Goal: Task Accomplishment & Management: Use online tool/utility

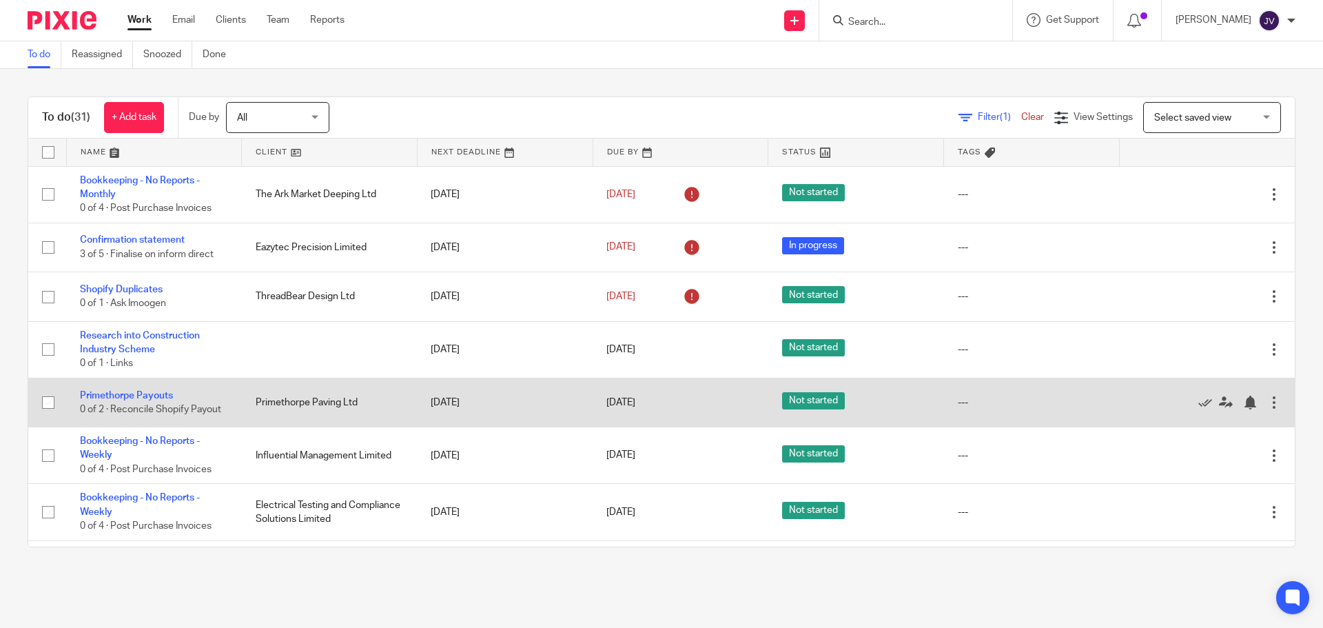
click at [134, 389] on td "Primethorpe Payouts 0 of 2 · Reconcile Shopify Payout" at bounding box center [154, 402] width 176 height 49
click at [141, 397] on link "Primethorpe Payouts" at bounding box center [126, 396] width 93 height 10
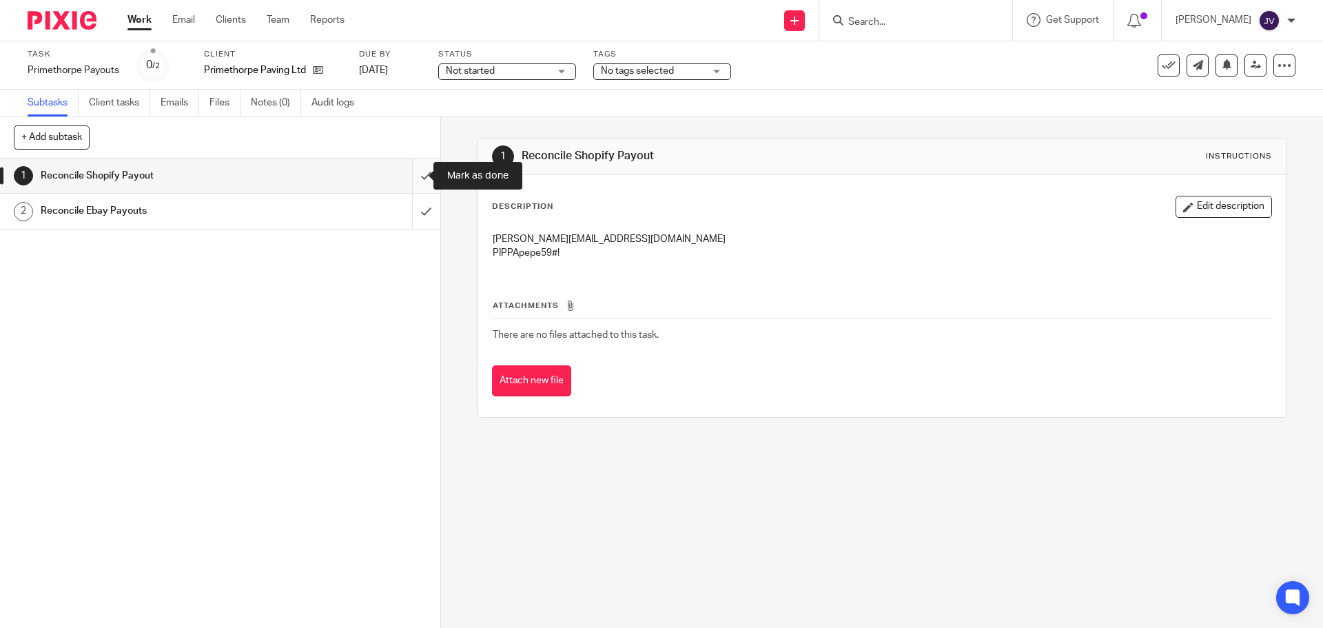
click at [405, 168] on input "submit" at bounding box center [220, 176] width 440 height 34
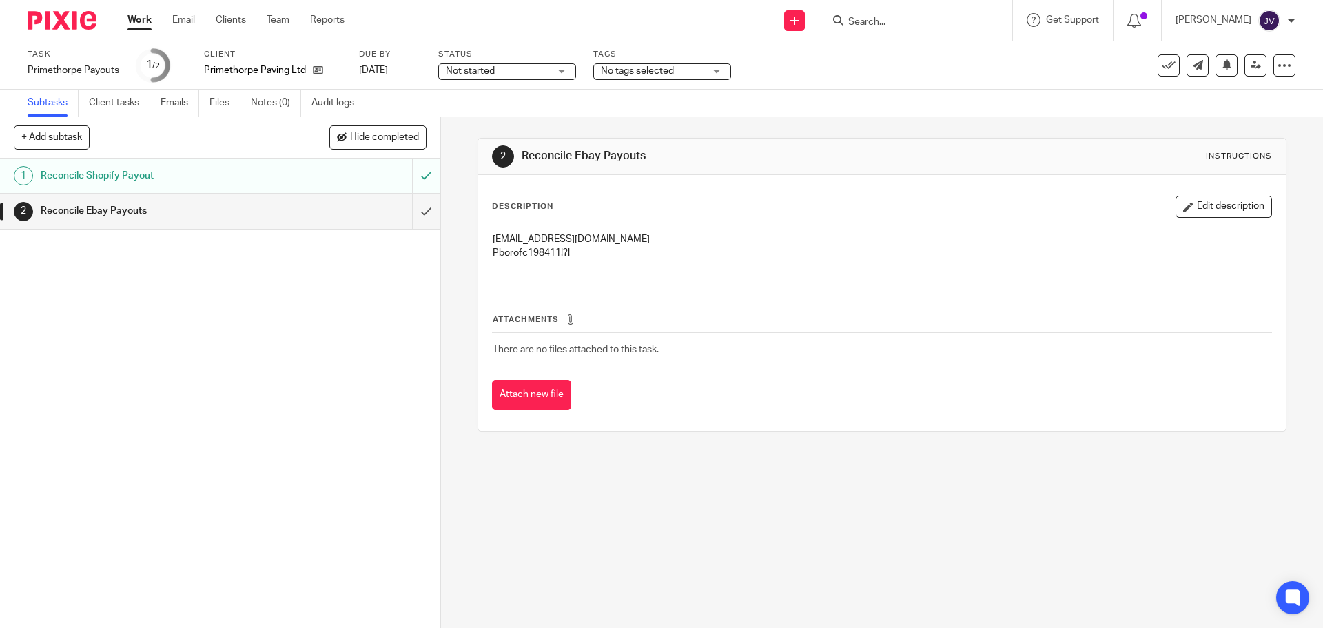
click at [895, 17] on form at bounding box center [920, 20] width 147 height 17
click at [895, 24] on input "Search" at bounding box center [909, 23] width 124 height 12
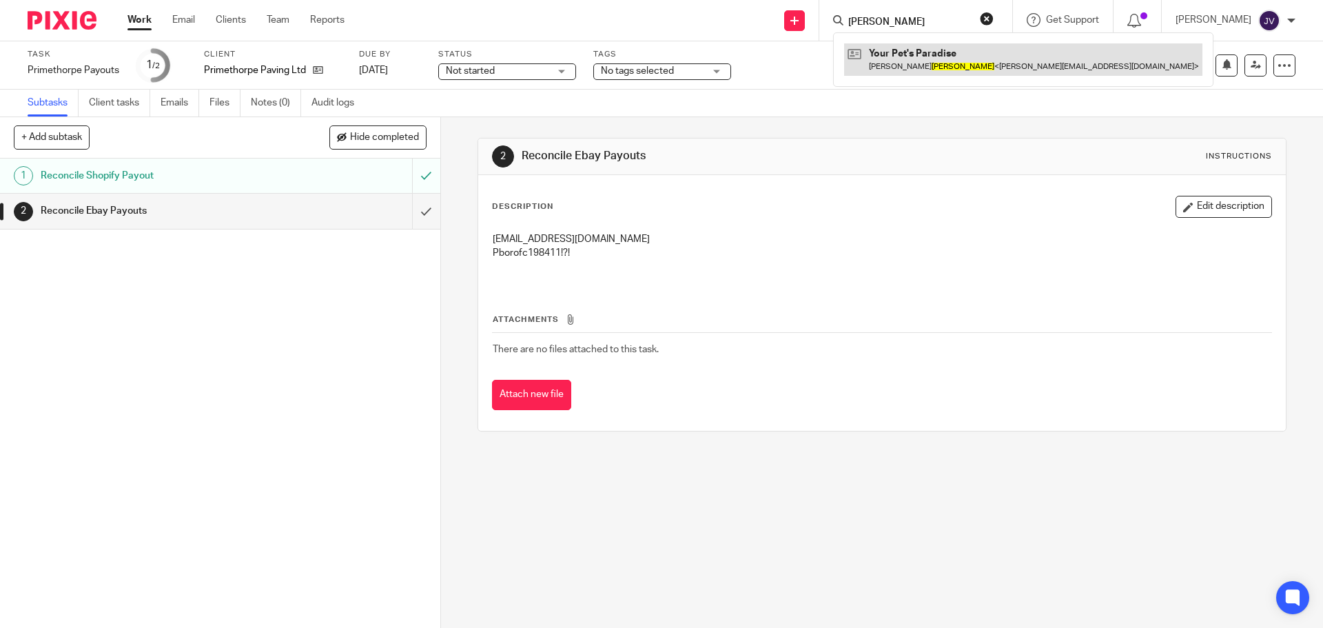
type input "bowen"
click at [991, 52] on link at bounding box center [1023, 59] width 358 height 32
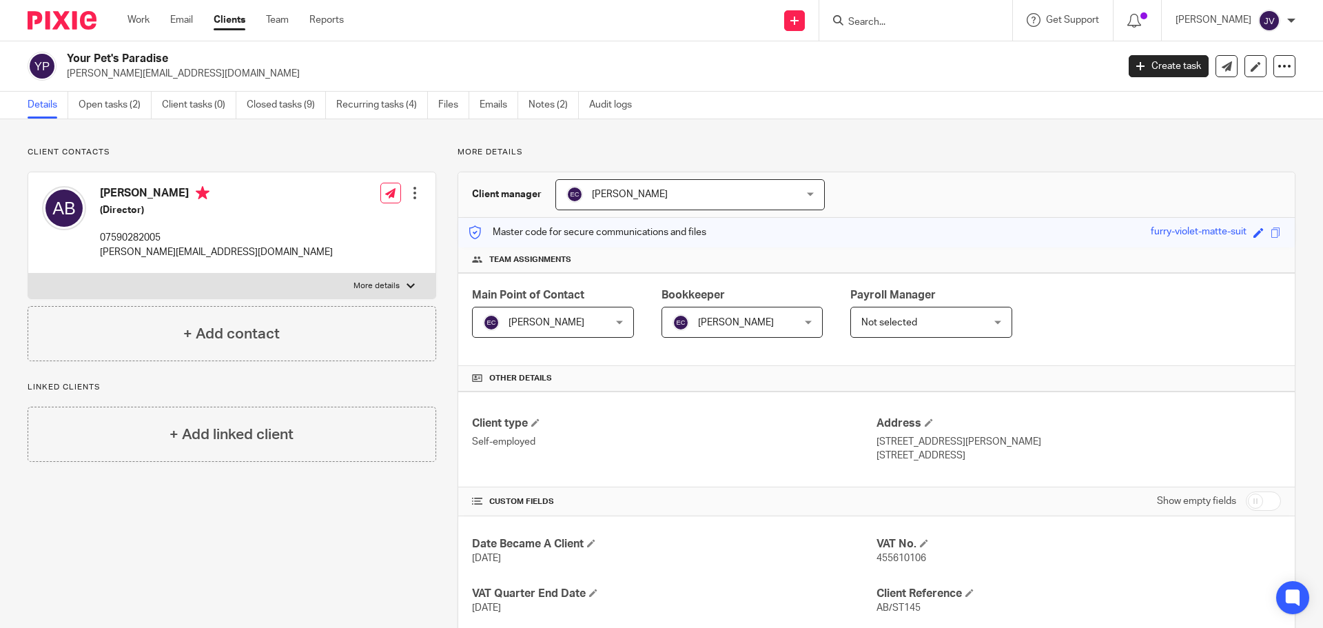
click at [924, 17] on input "Search" at bounding box center [909, 23] width 124 height 12
click at [956, 19] on input "st evasn" at bounding box center [909, 23] width 124 height 12
click button "submit" at bounding box center [0, 0] width 0 height 0
click at [962, 21] on input "st evans" at bounding box center [909, 23] width 124 height 12
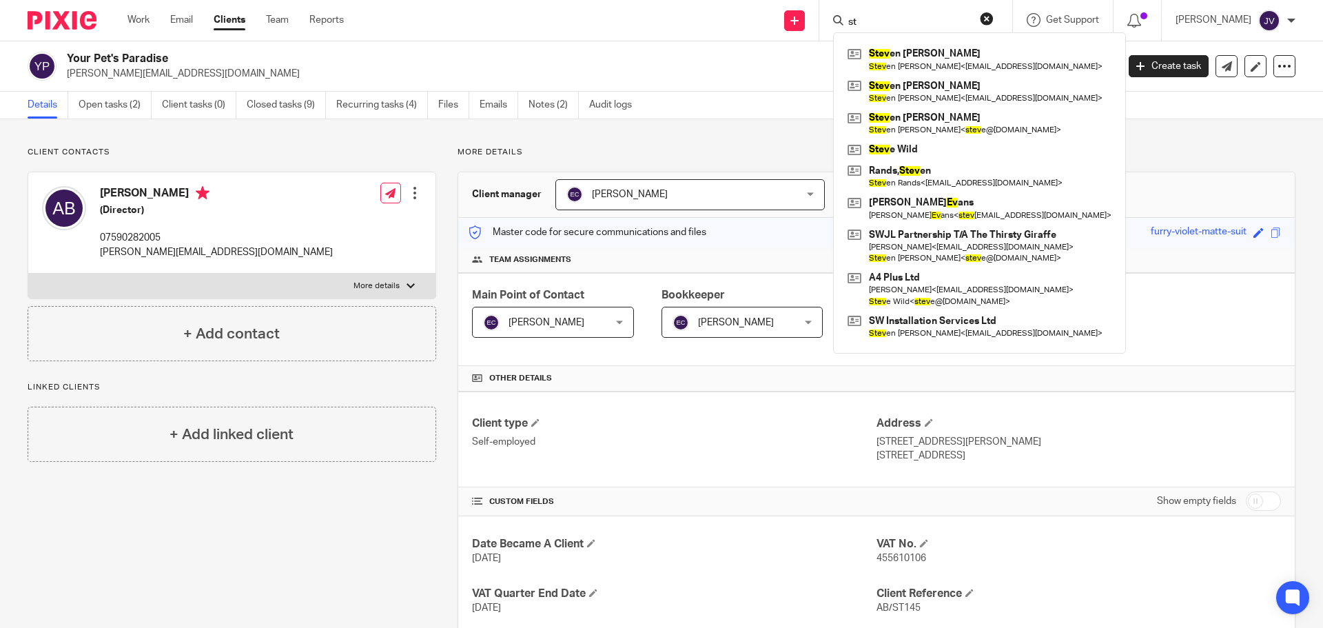
type input "s"
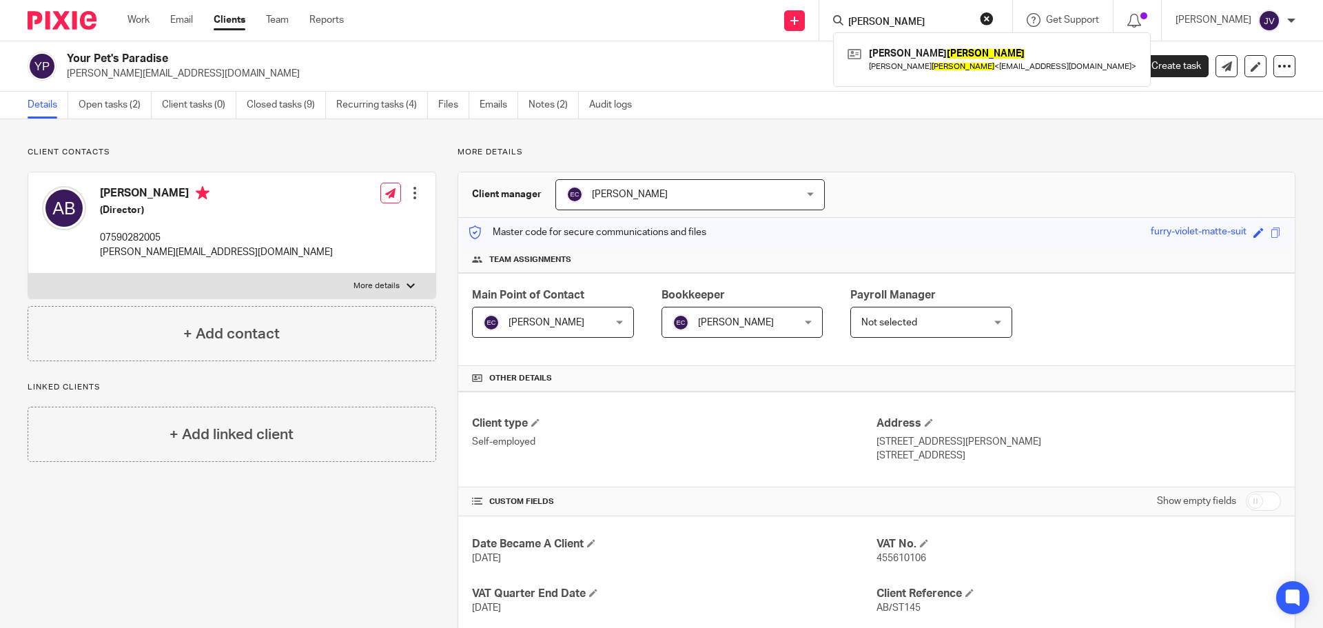
type input "evans"
click at [960, 80] on div "Stephen Evans Stephen Evans < steveevans23@btinternet.com >" at bounding box center [992, 59] width 318 height 54
click at [966, 73] on link at bounding box center [992, 59] width 296 height 32
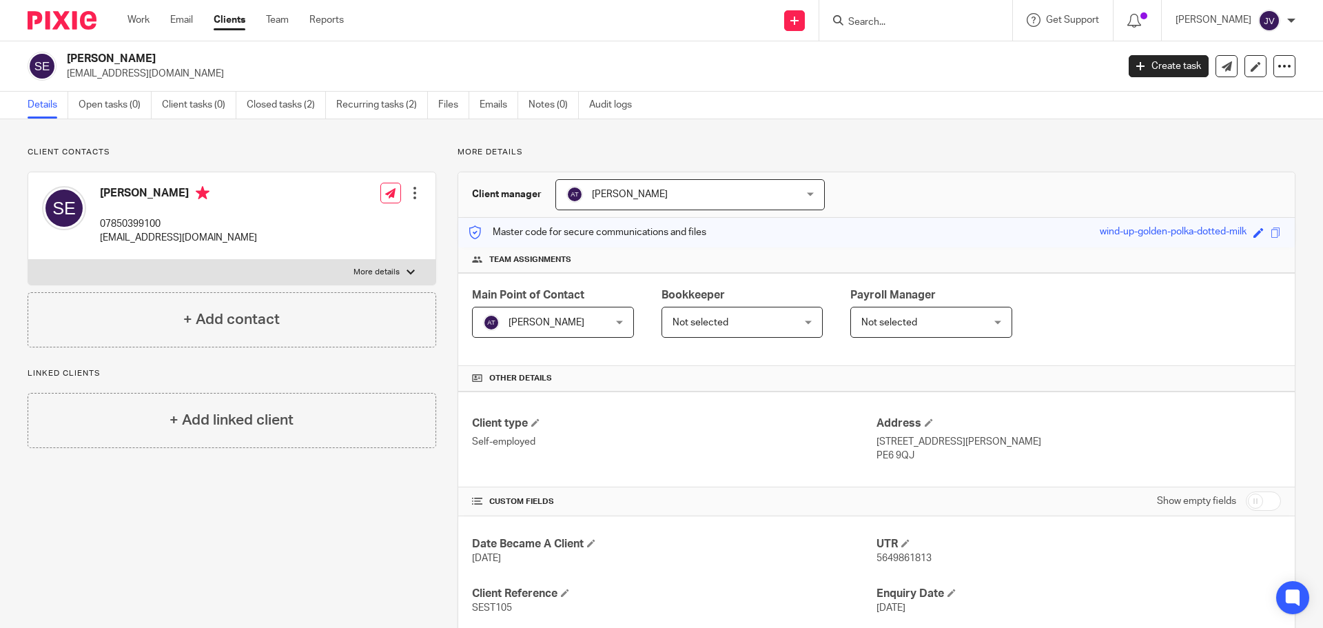
click at [881, 23] on input "Search" at bounding box center [909, 23] width 124 height 12
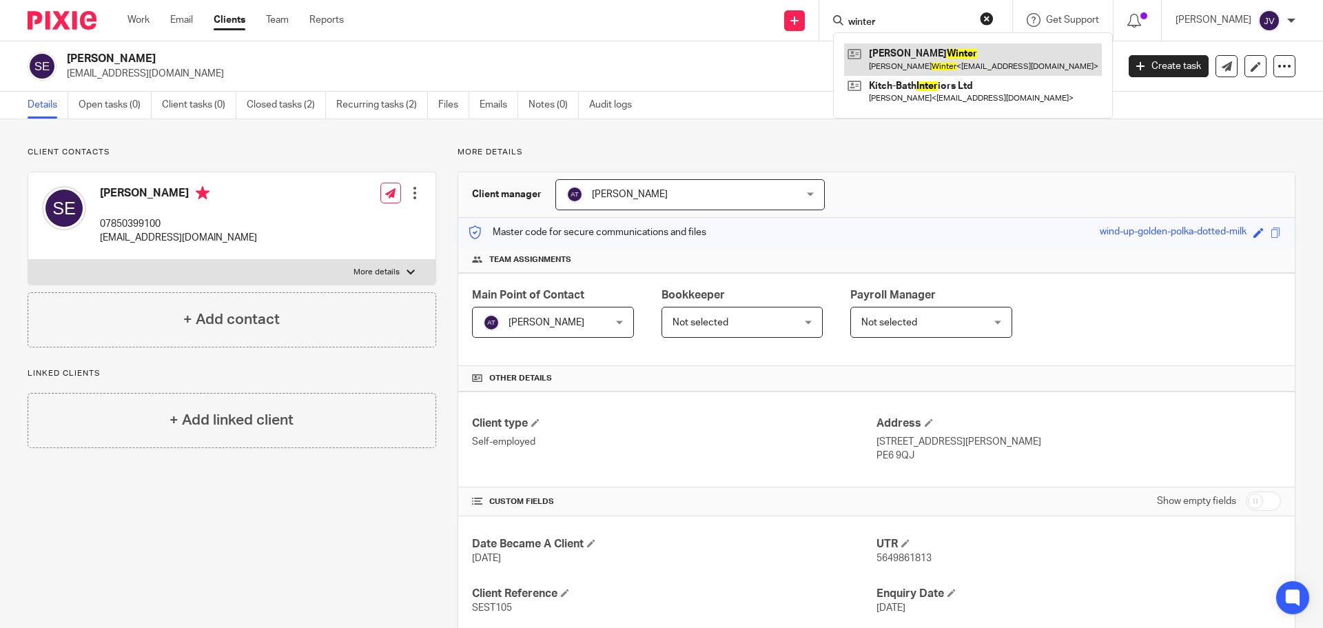
type input "winter"
click at [972, 54] on link at bounding box center [973, 59] width 258 height 32
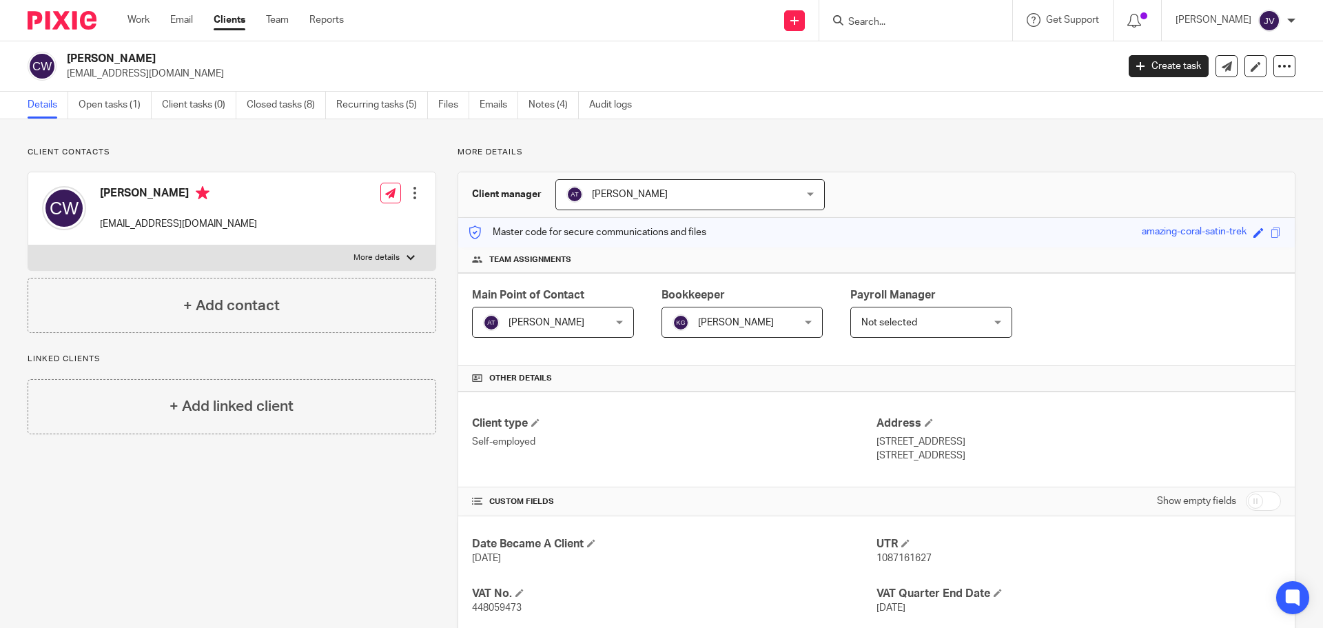
click at [911, 26] on input "Search" at bounding box center [909, 23] width 124 height 12
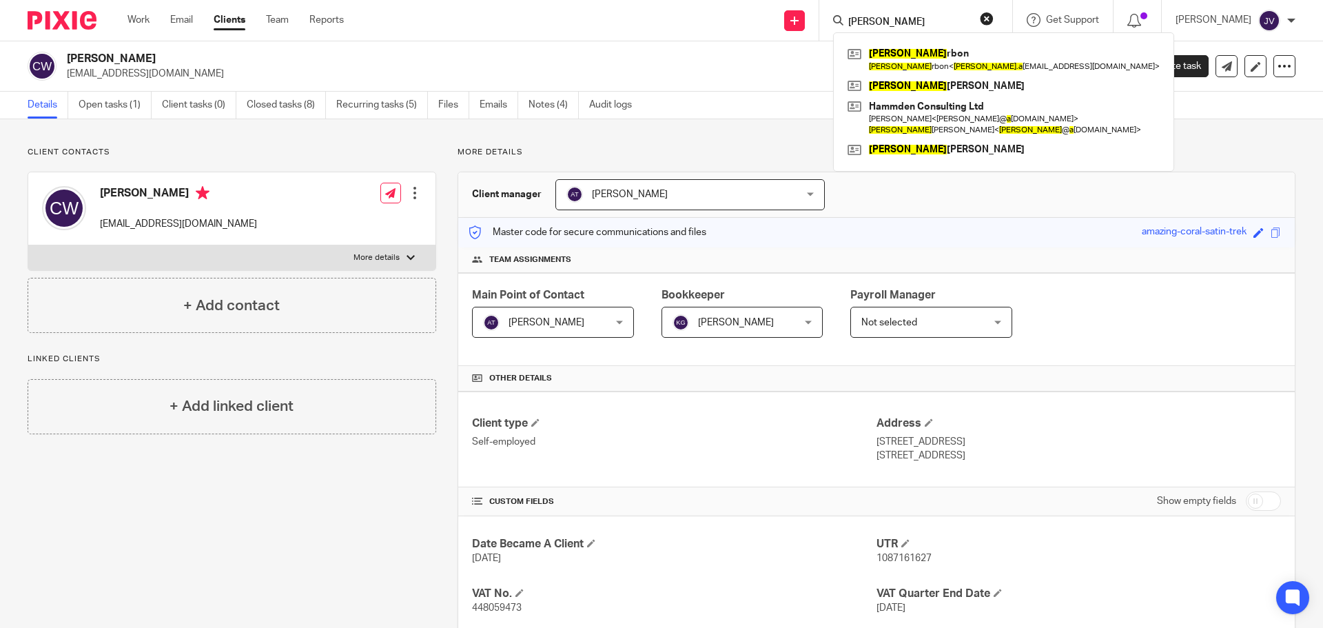
type input "lisa a"
click button "submit" at bounding box center [0, 0] width 0 height 0
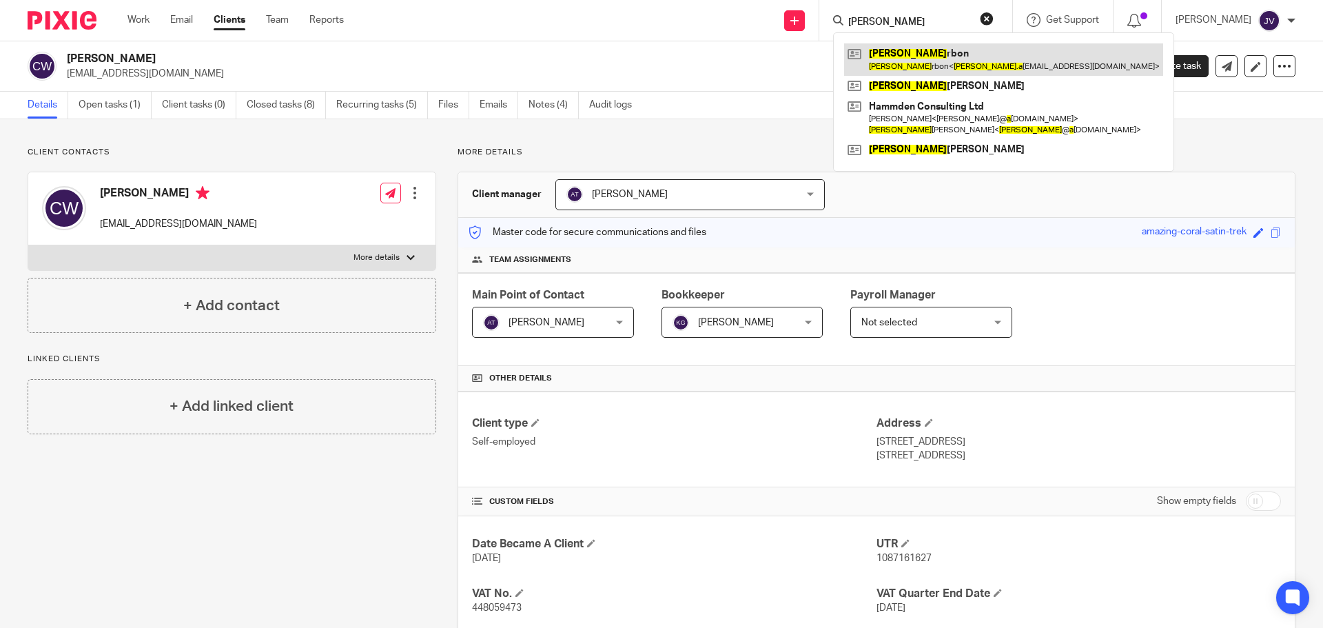
click at [951, 55] on link at bounding box center [1003, 59] width 319 height 32
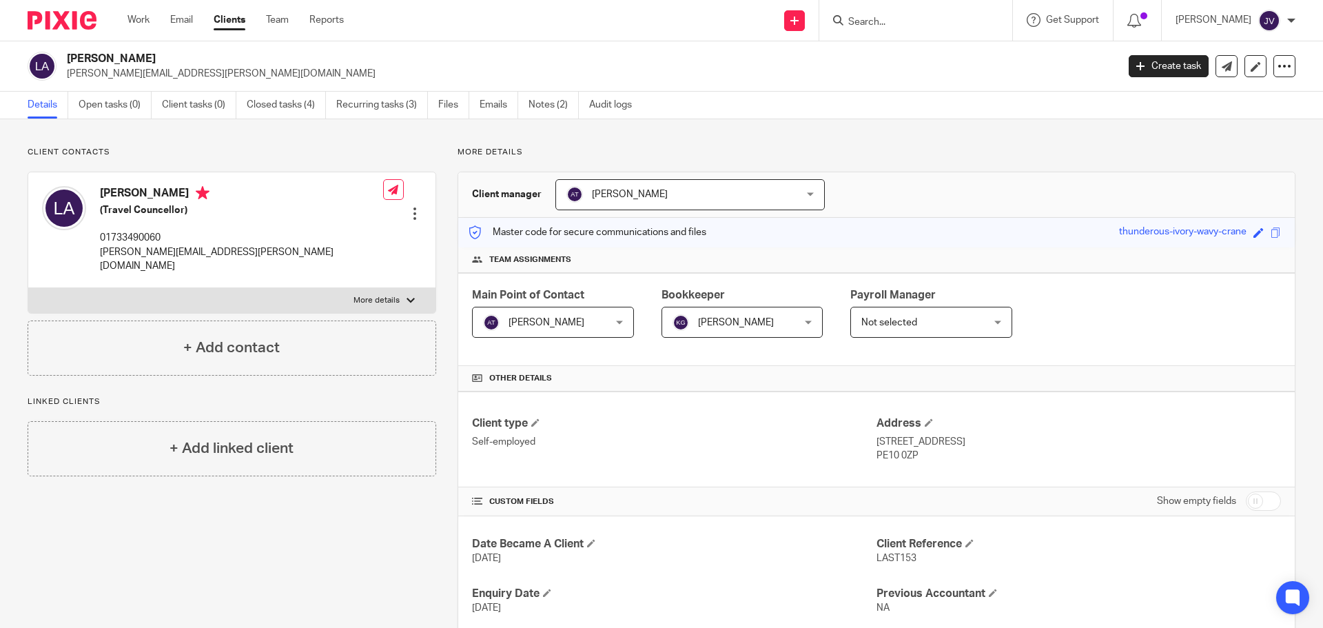
click at [895, 25] on input "Search" at bounding box center [909, 23] width 124 height 12
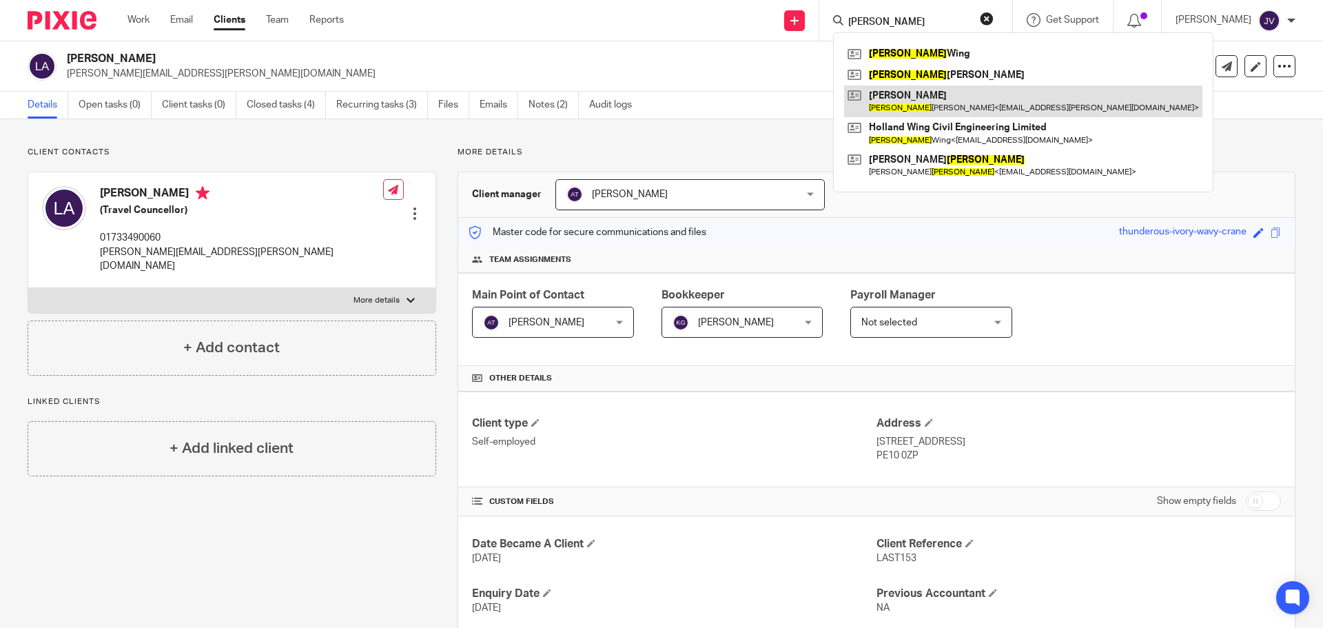
type input "philip"
click at [928, 113] on link at bounding box center [1023, 101] width 358 height 32
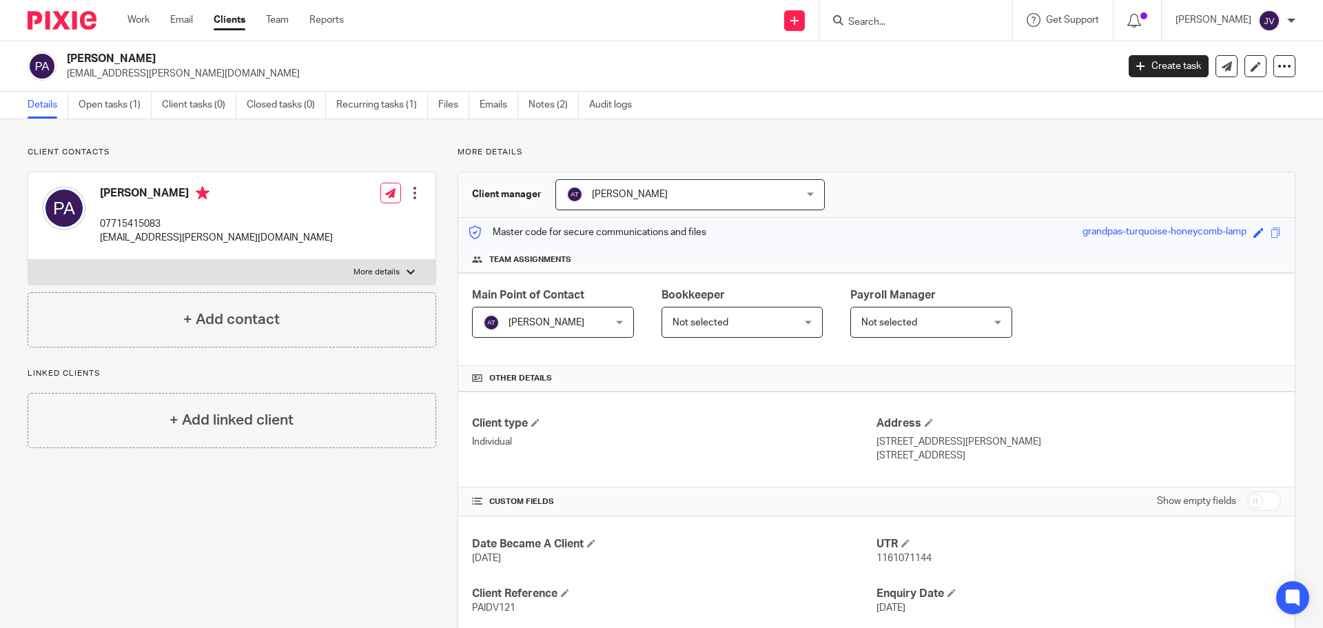
click at [892, 15] on form at bounding box center [920, 20] width 147 height 17
click at [896, 15] on form at bounding box center [920, 20] width 147 height 17
click at [907, 18] on input "Search" at bounding box center [909, 23] width 124 height 12
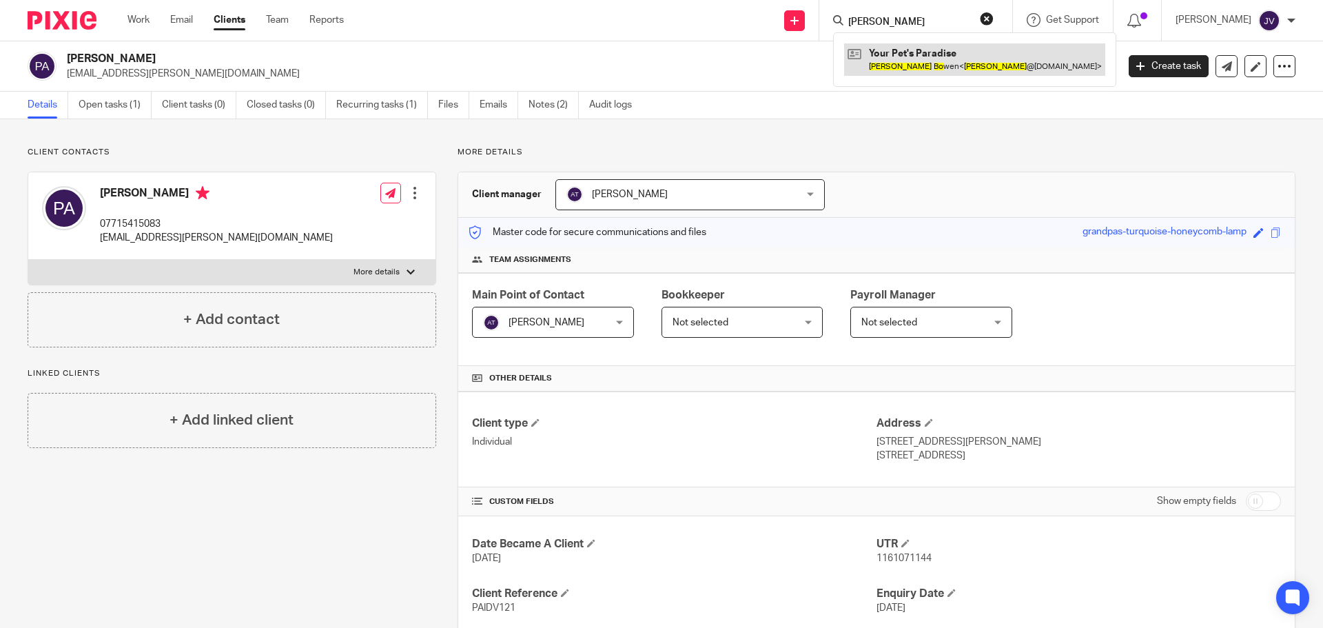
type input "anna bo"
click at [938, 50] on link at bounding box center [974, 59] width 261 height 32
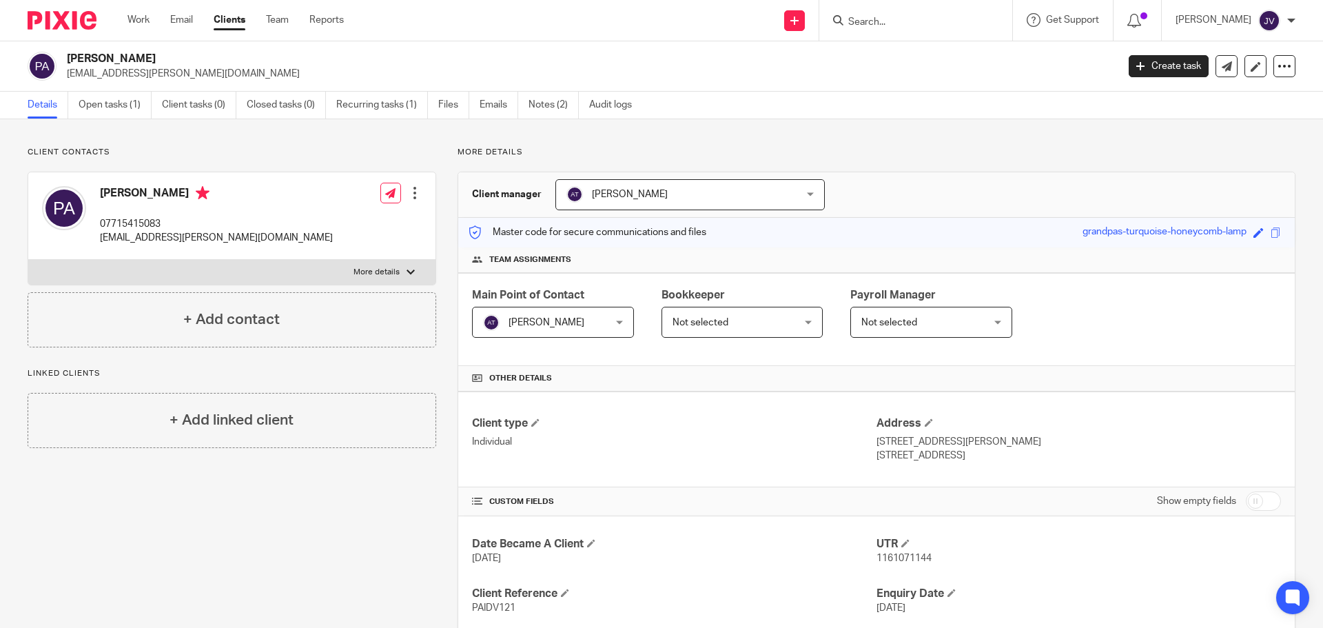
click at [899, 21] on input "Search" at bounding box center [909, 23] width 124 height 12
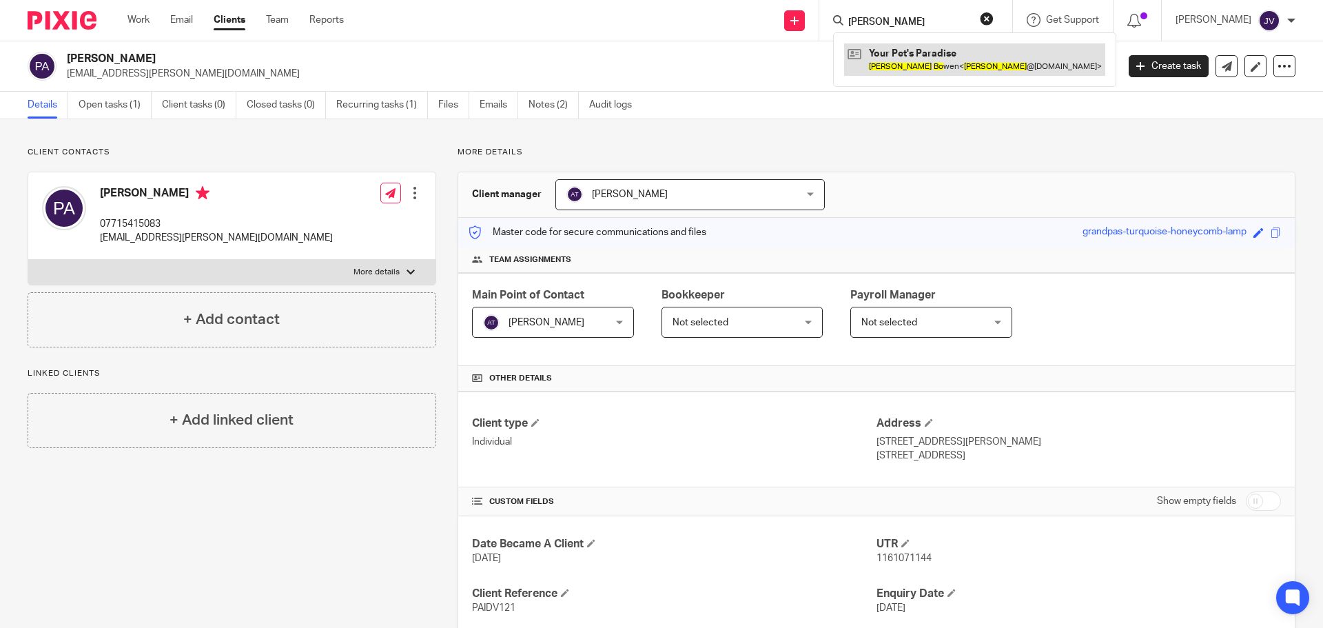
type input "anna bo"
click at [943, 62] on link at bounding box center [974, 59] width 261 height 32
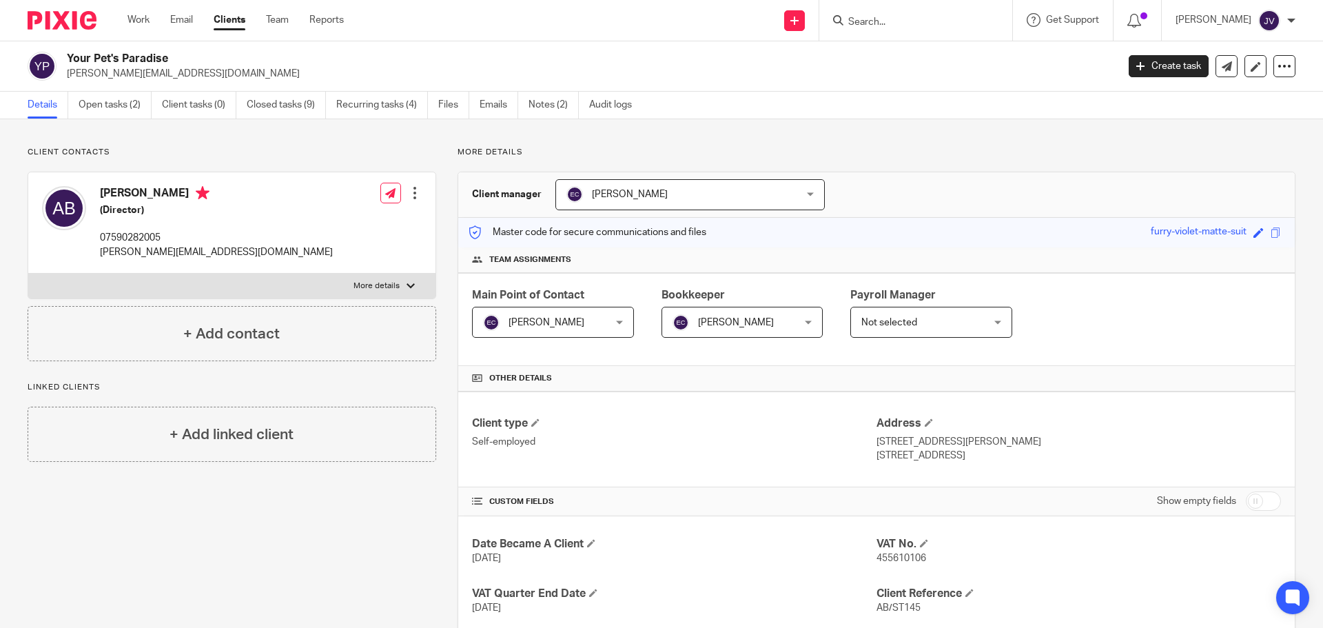
click at [898, 12] on form at bounding box center [920, 20] width 147 height 17
click at [905, 17] on input "Search" at bounding box center [909, 23] width 124 height 12
type input "winrter"
drag, startPoint x: 1, startPoint y: 150, endPoint x: -24, endPoint y: 238, distance: 92.5
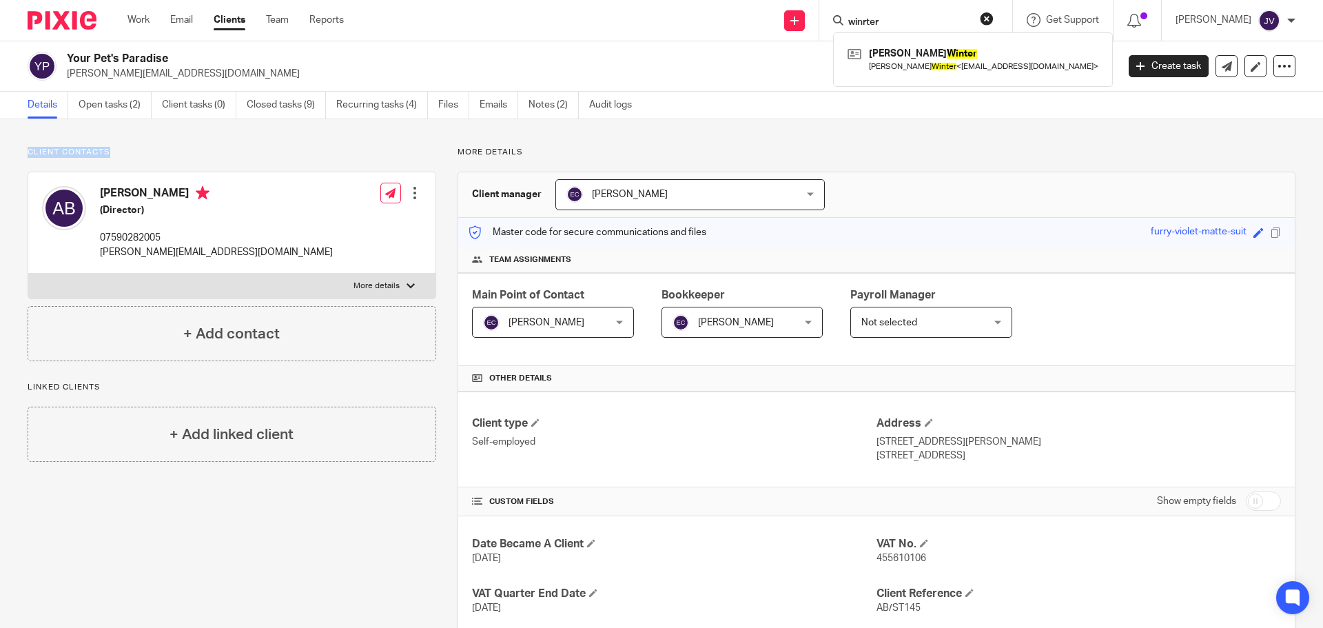
click at [0, 238] on html "Work Email Clients Team Reports Work Email Clients Team Reports Settings Send n…" at bounding box center [661, 314] width 1323 height 628
click at [1019, 182] on div "Client manager Emma Coleman Emma Coleman Aimee Tamburrini Emma Coleman Eve Park…" at bounding box center [876, 194] width 837 height 45
click at [76, 41] on div "Work Email Clients Team Reports Work Email Clients Team Reports Settings Send n…" at bounding box center [661, 20] width 1323 height 41
click at [76, 30] on div at bounding box center [57, 20] width 114 height 41
click at [70, 12] on img at bounding box center [62, 20] width 69 height 19
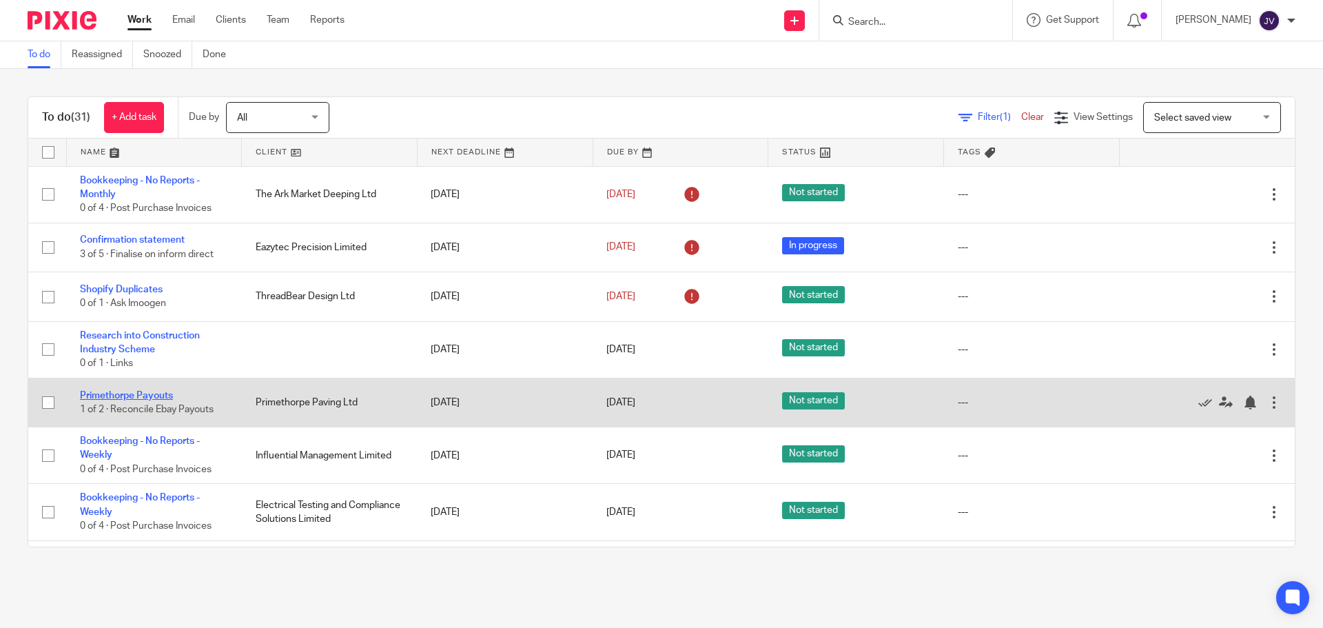
click at [148, 393] on link "Primethorpe Payouts" at bounding box center [126, 396] width 93 height 10
click at [157, 397] on link "Primethorpe Payouts" at bounding box center [126, 396] width 93 height 10
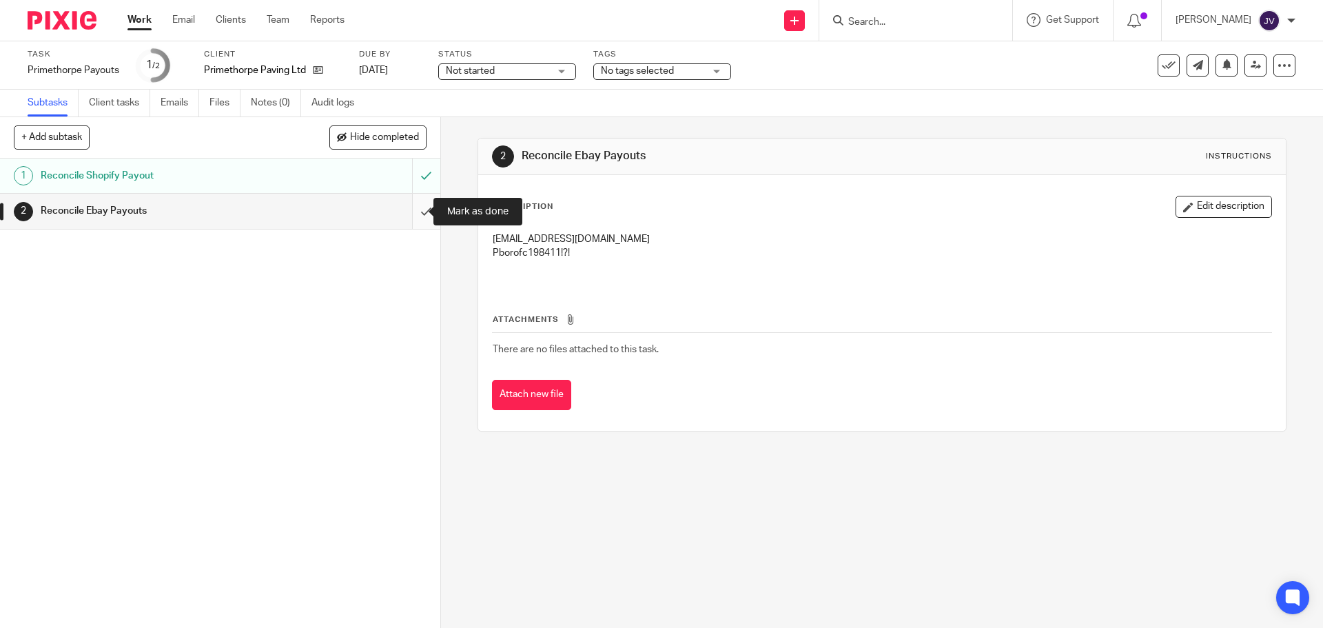
click at [413, 216] on input "submit" at bounding box center [220, 211] width 440 height 34
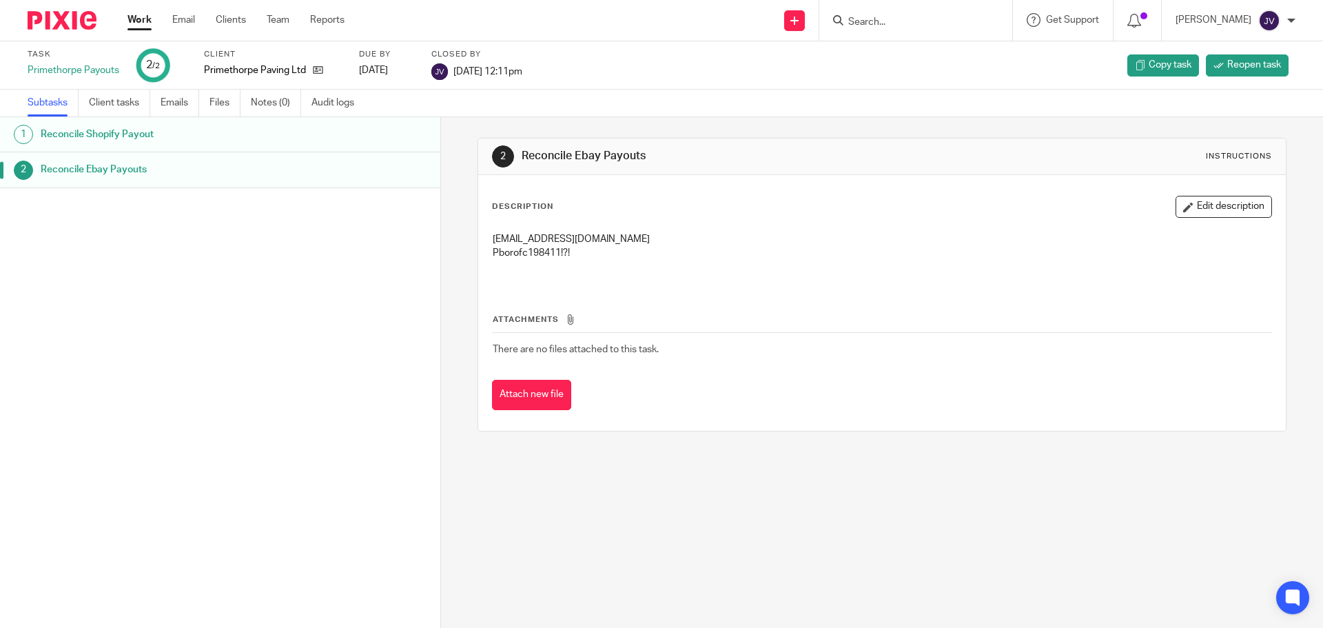
click at [90, 30] on div at bounding box center [57, 20] width 114 height 41
click at [90, 26] on img at bounding box center [62, 20] width 69 height 19
